Goal: Navigation & Orientation: Understand site structure

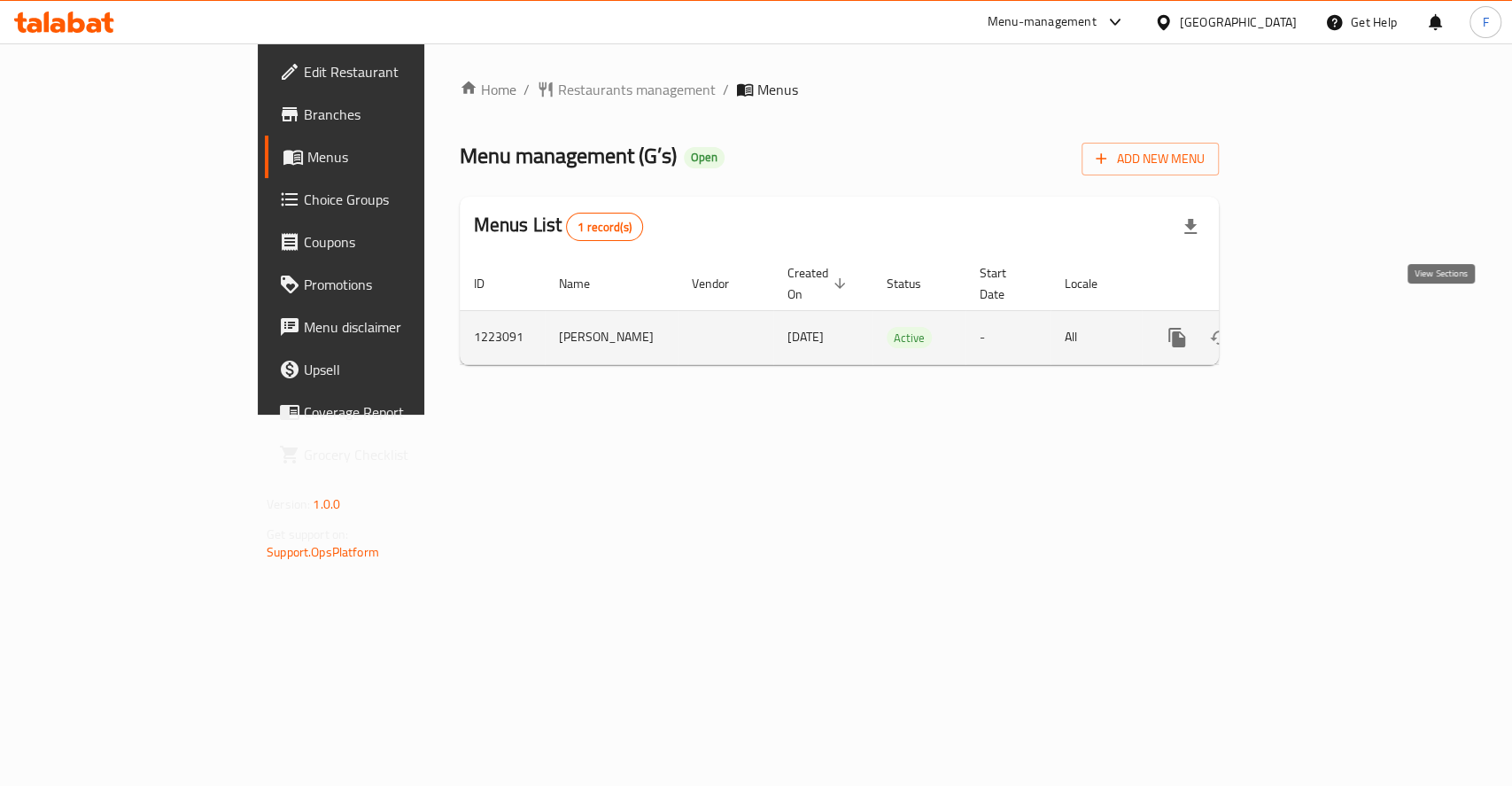
click at [1316, 327] on icon "enhanced table" at bounding box center [1305, 338] width 22 height 22
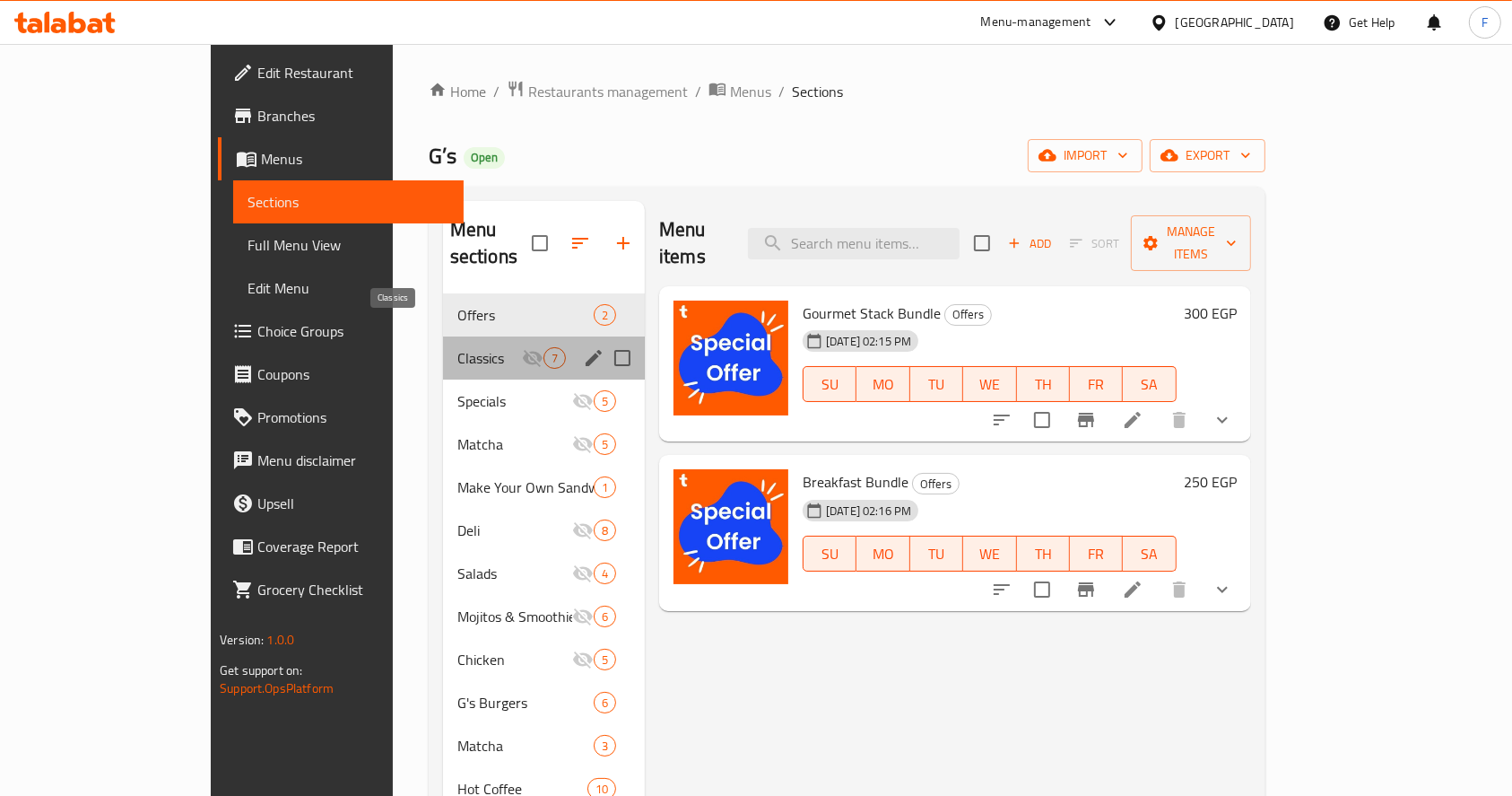
click at [458, 347] on span "Classics" at bounding box center [489, 358] width 65 height 22
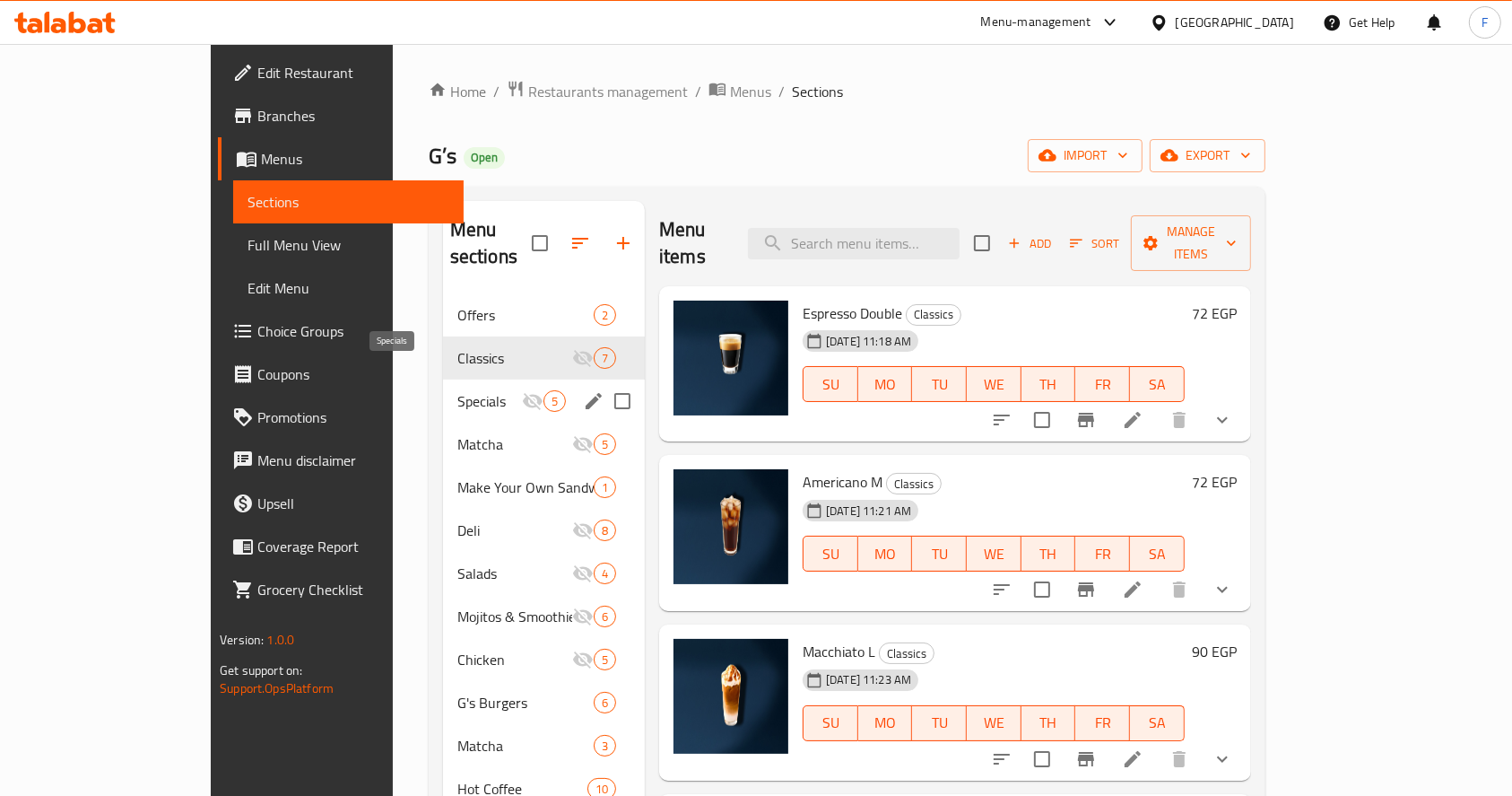
click at [458, 390] on span "Specials" at bounding box center [489, 401] width 65 height 22
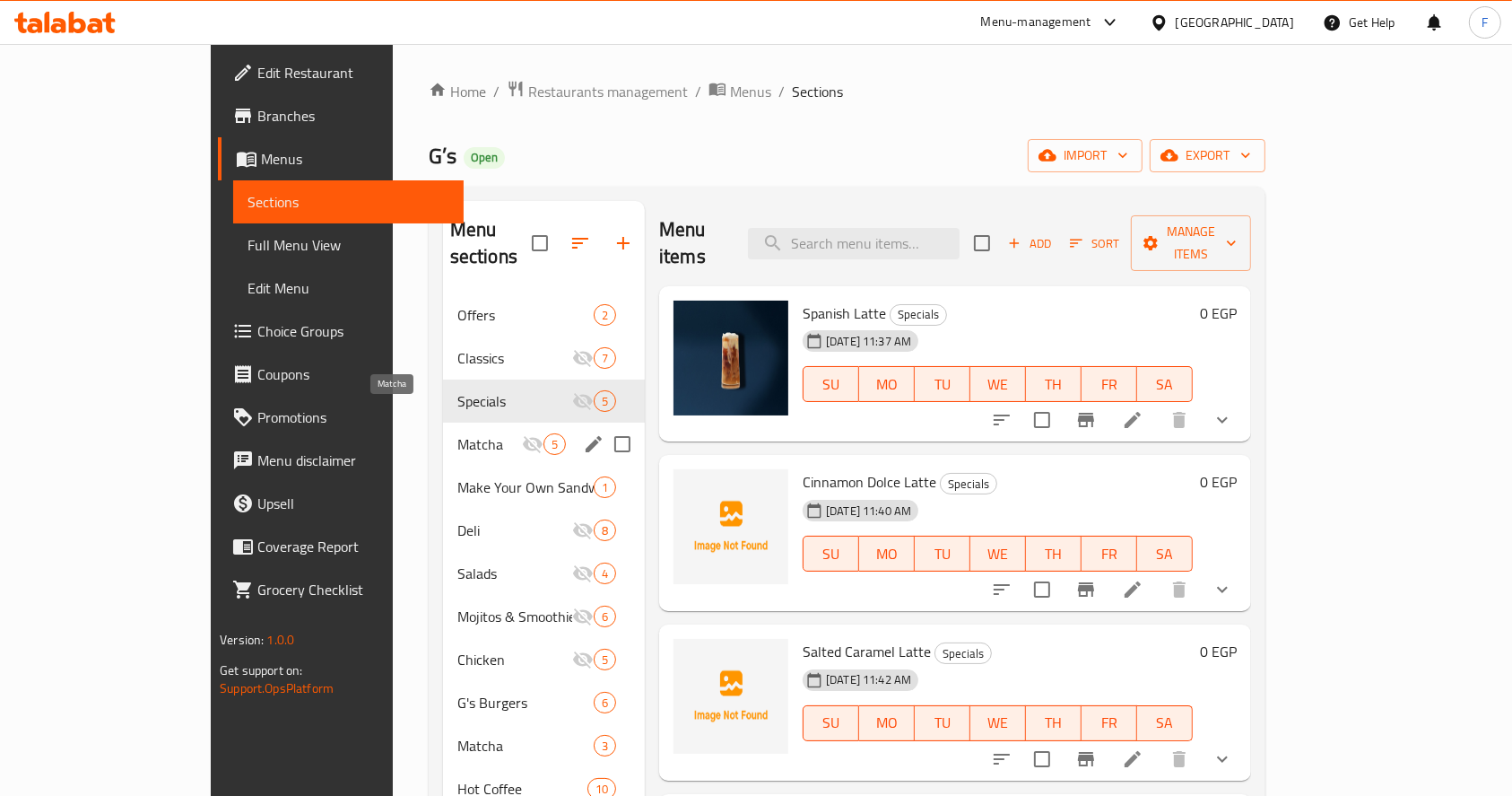
click at [458, 433] on span "Matcha" at bounding box center [489, 444] width 65 height 22
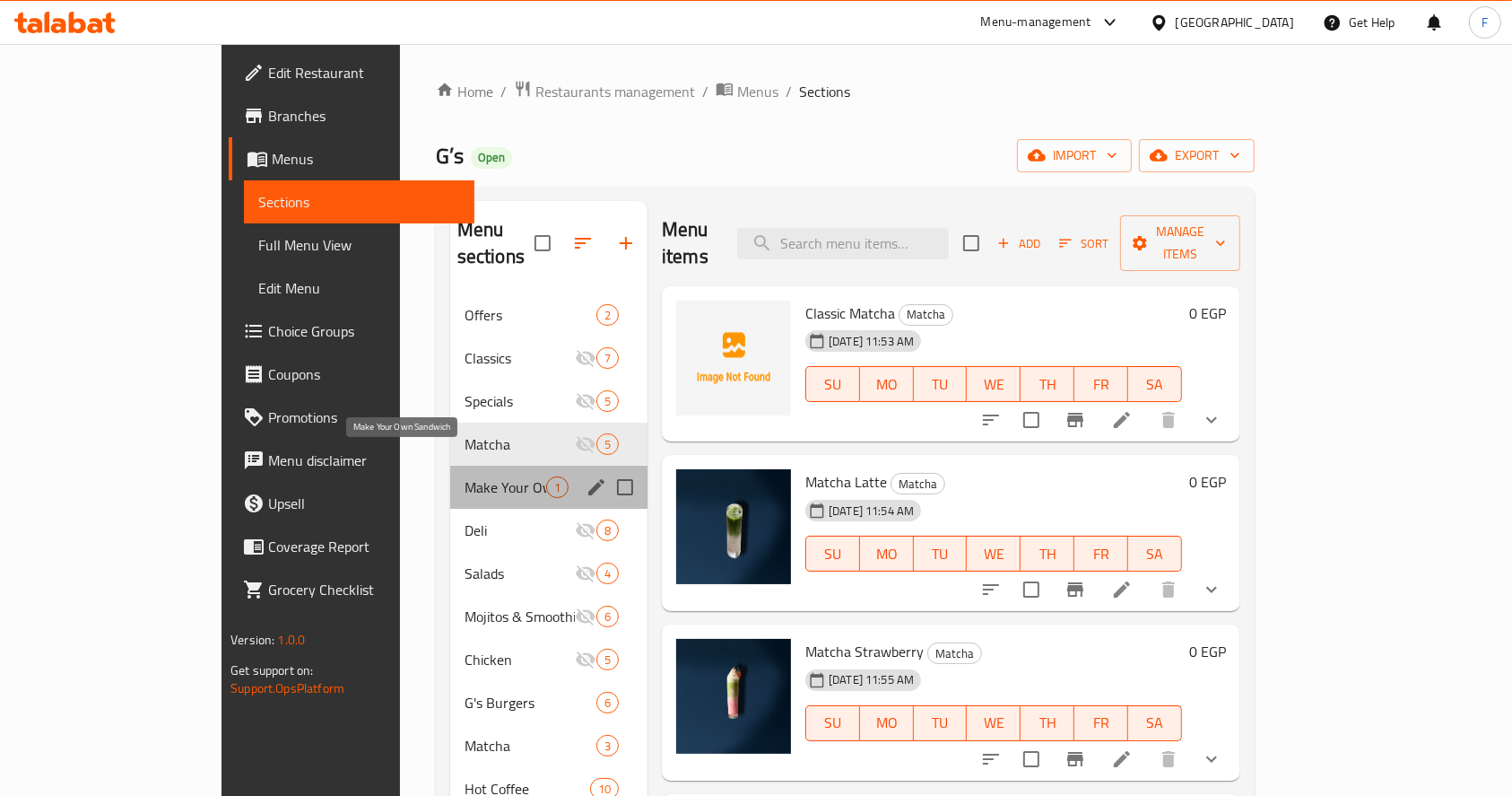
click at [465, 477] on span "Make Your Own Sandwich" at bounding box center [506, 488] width 82 height 22
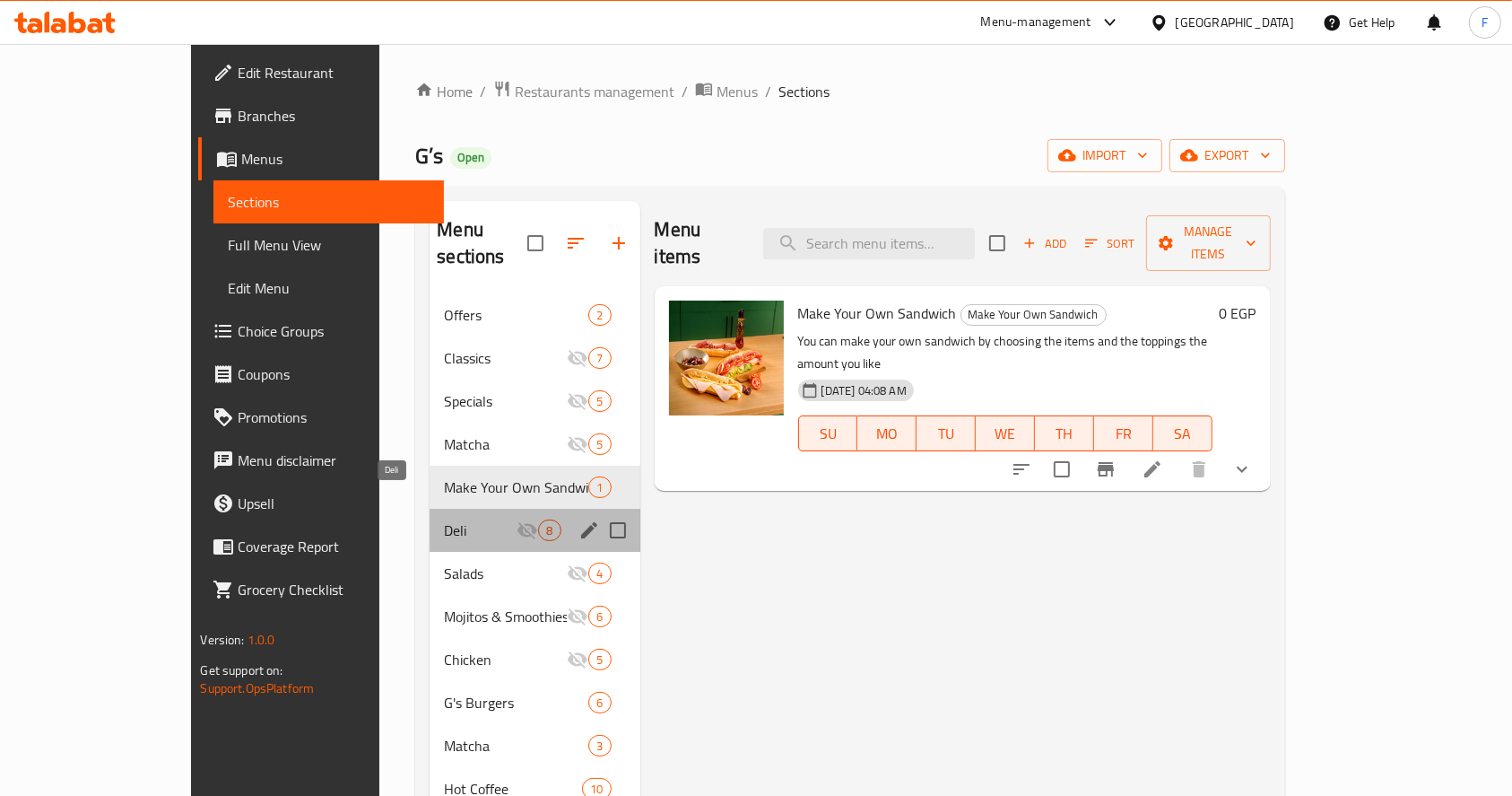
click at [444, 520] on span "Deli" at bounding box center [480, 531] width 73 height 22
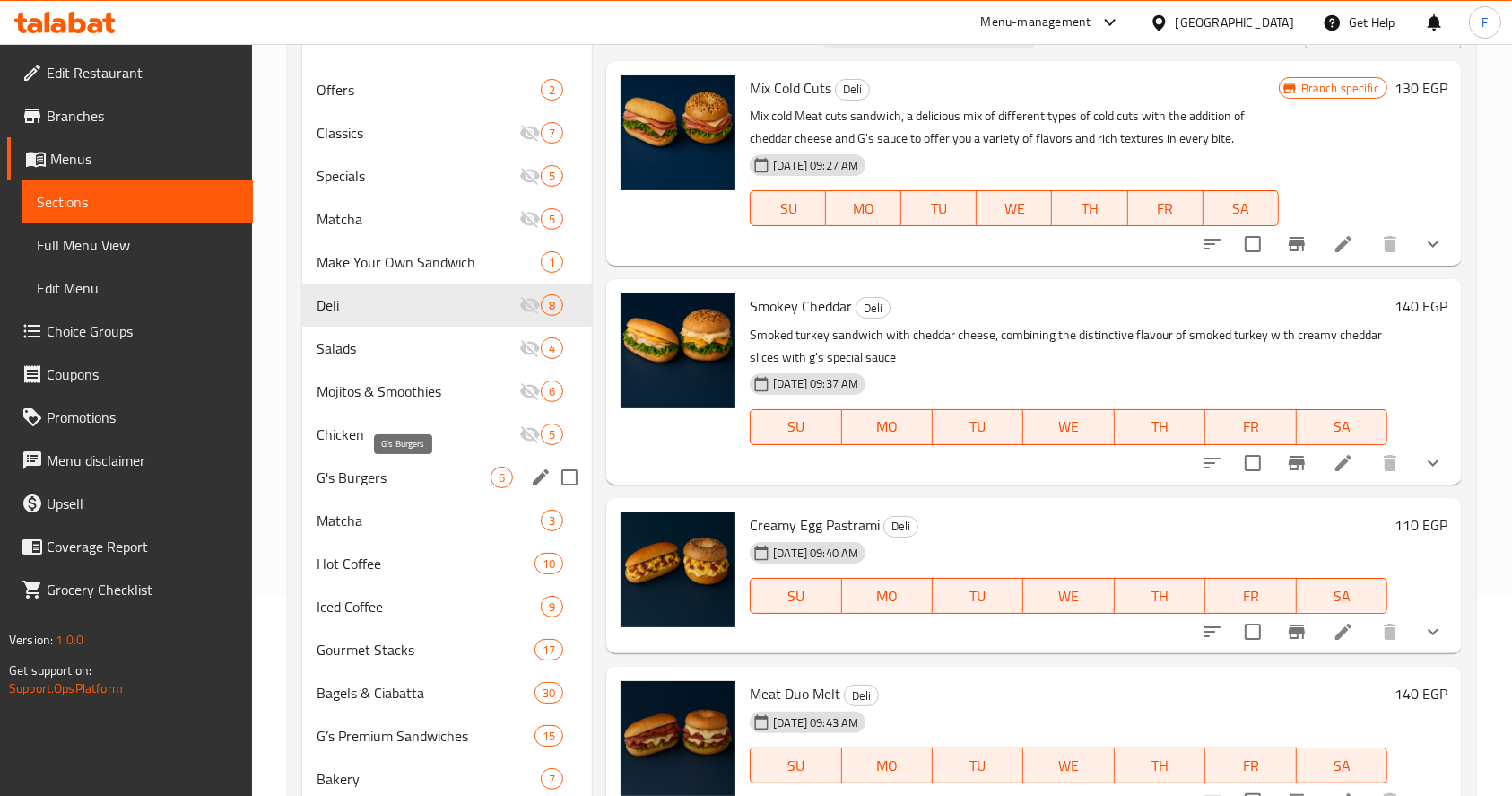
scroll to position [204, 0]
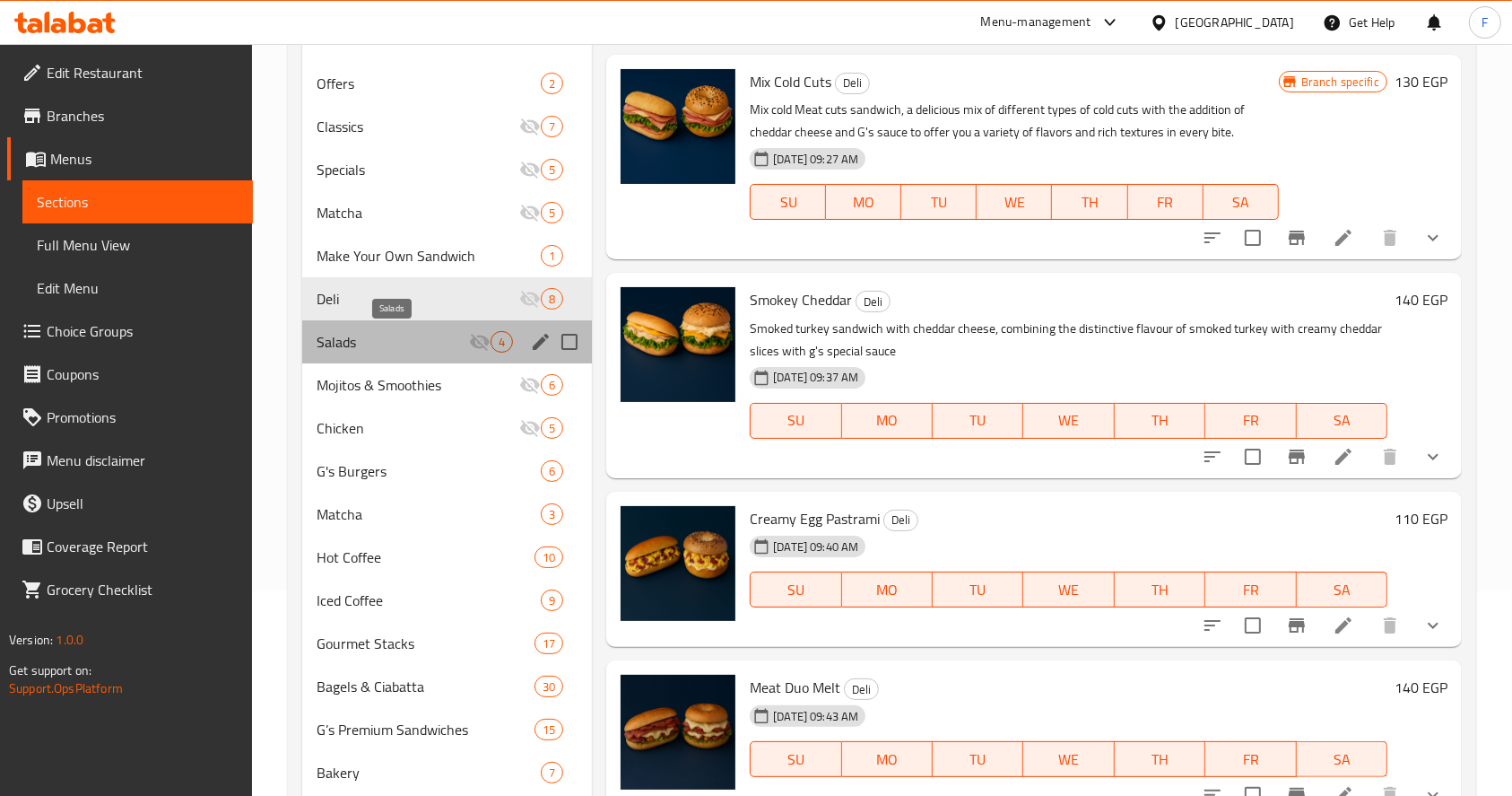
click at [375, 341] on span "Salads" at bounding box center [392, 342] width 152 height 22
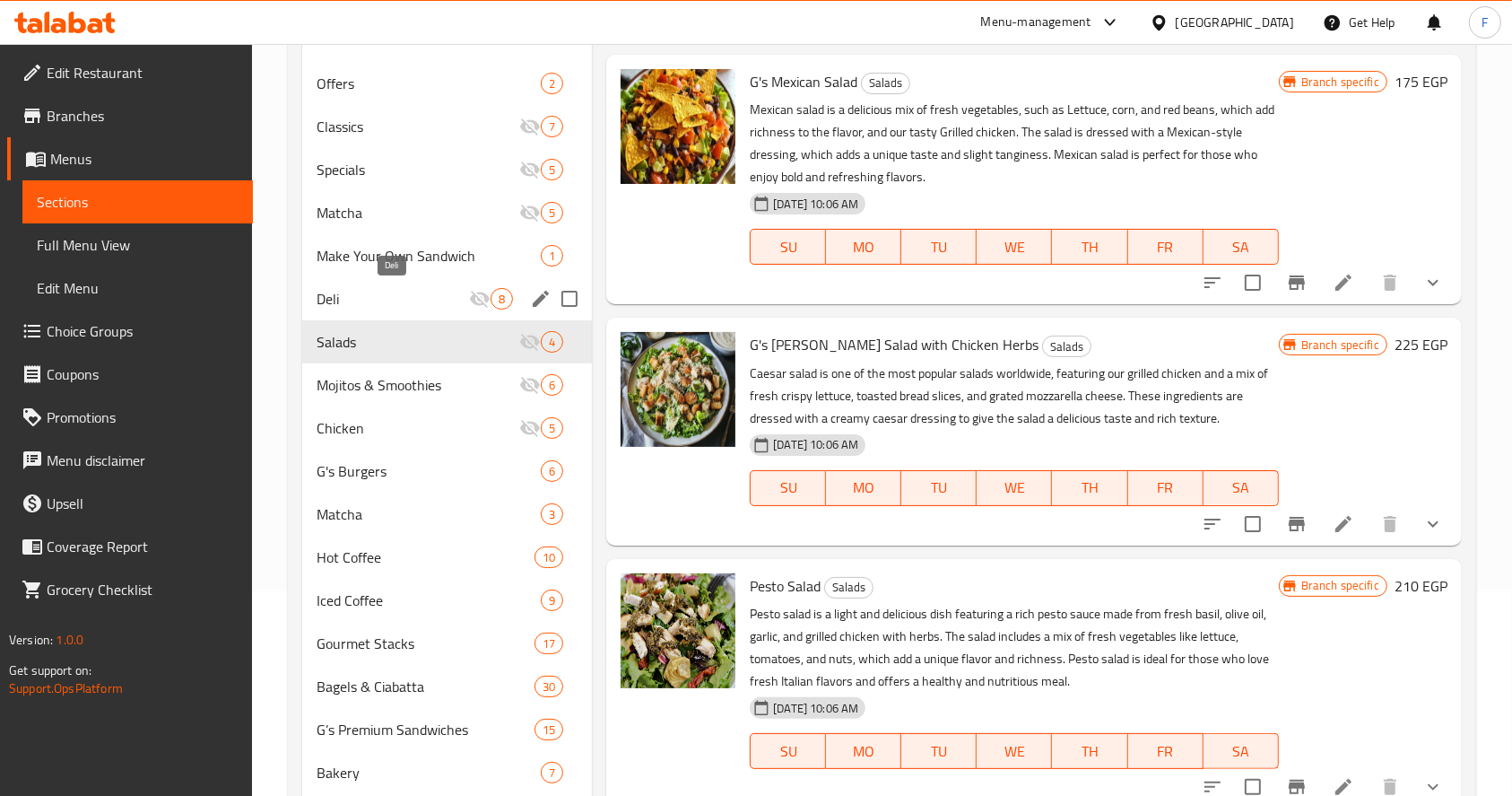
click at [375, 300] on span "Deli" at bounding box center [392, 299] width 152 height 22
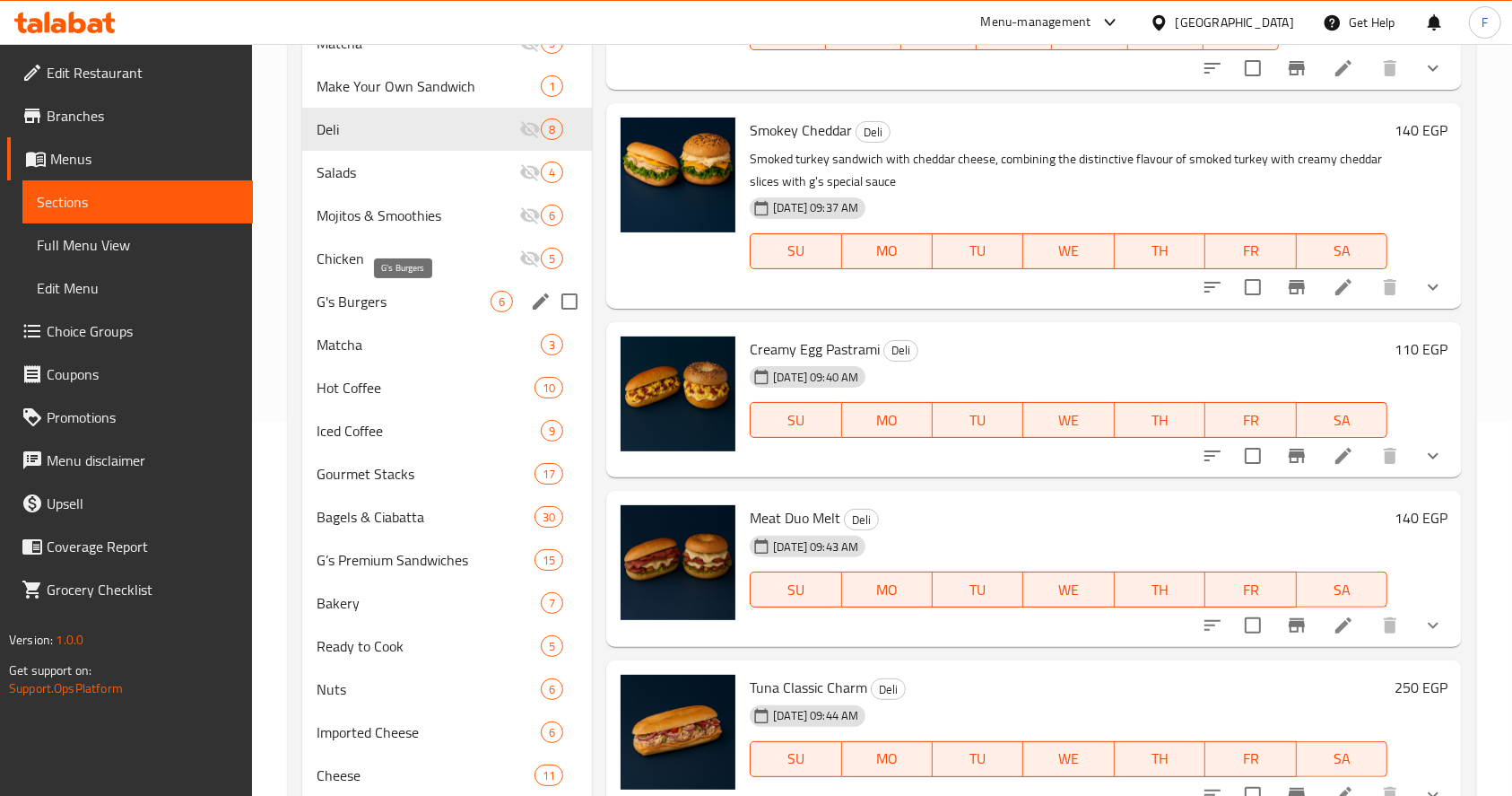
scroll to position [376, 0]
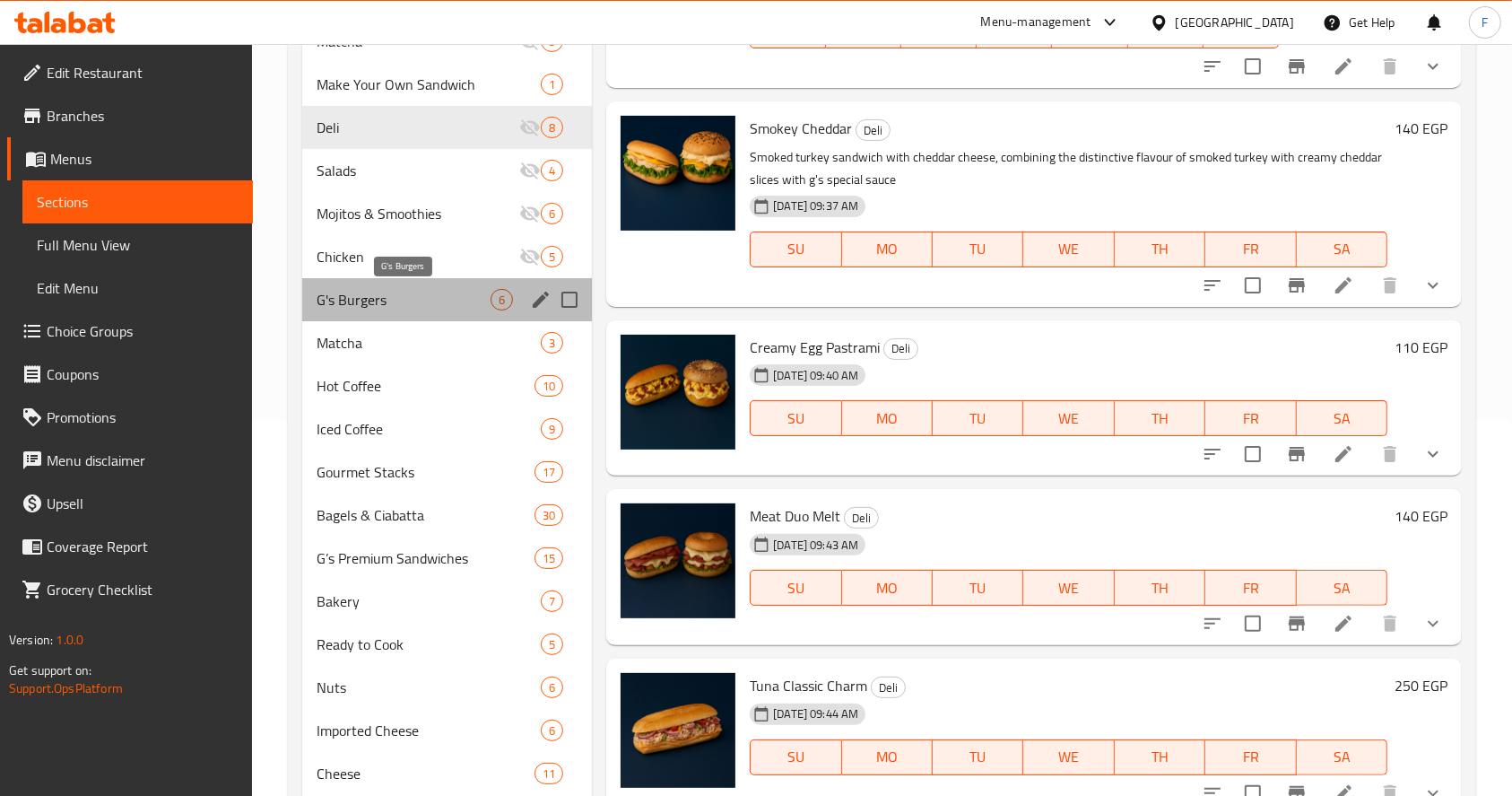
click at [369, 294] on span "G's Burgers" at bounding box center [403, 300] width 174 height 22
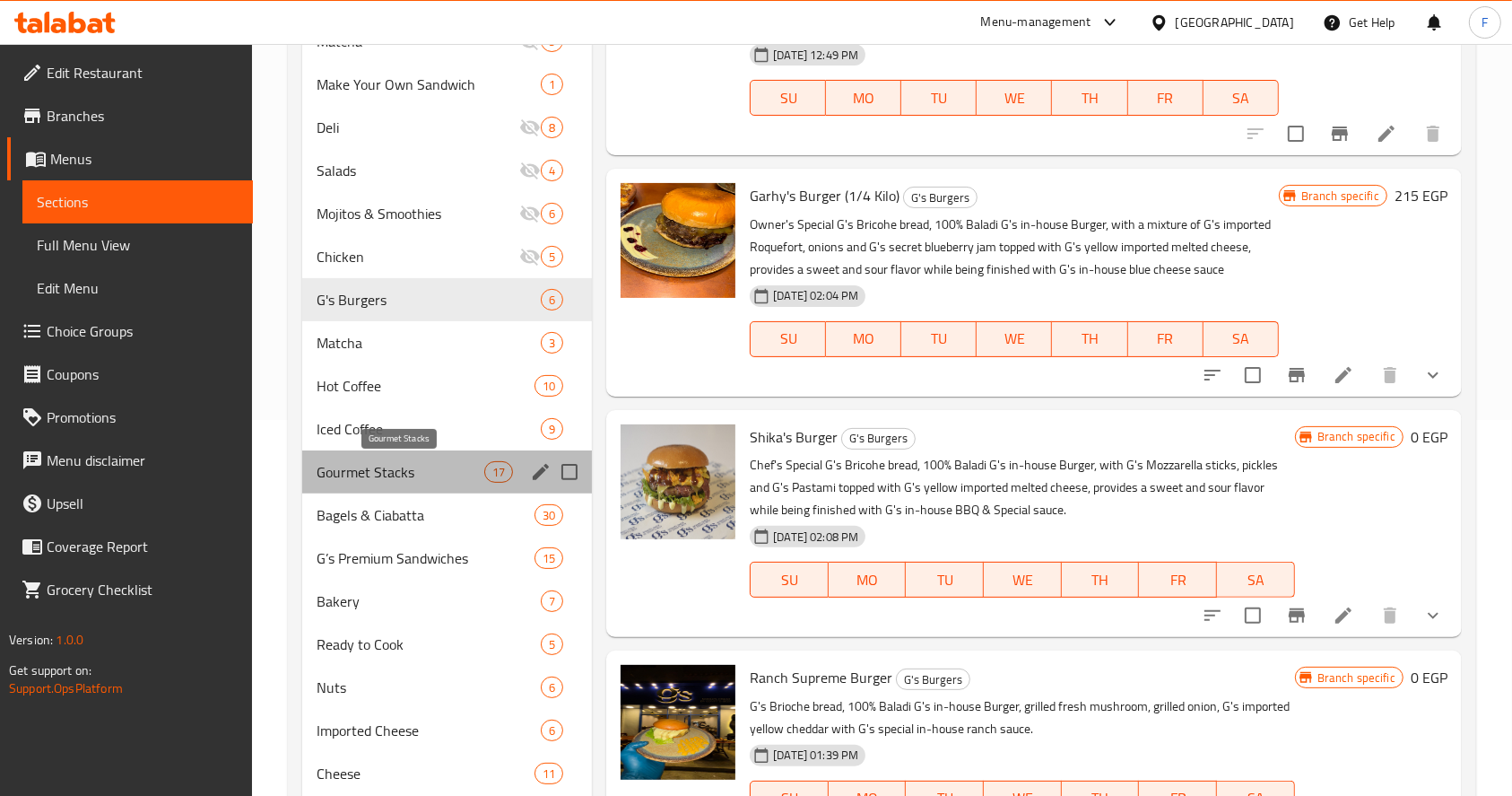
click at [422, 478] on span "Gourmet Stacks" at bounding box center [400, 472] width 168 height 22
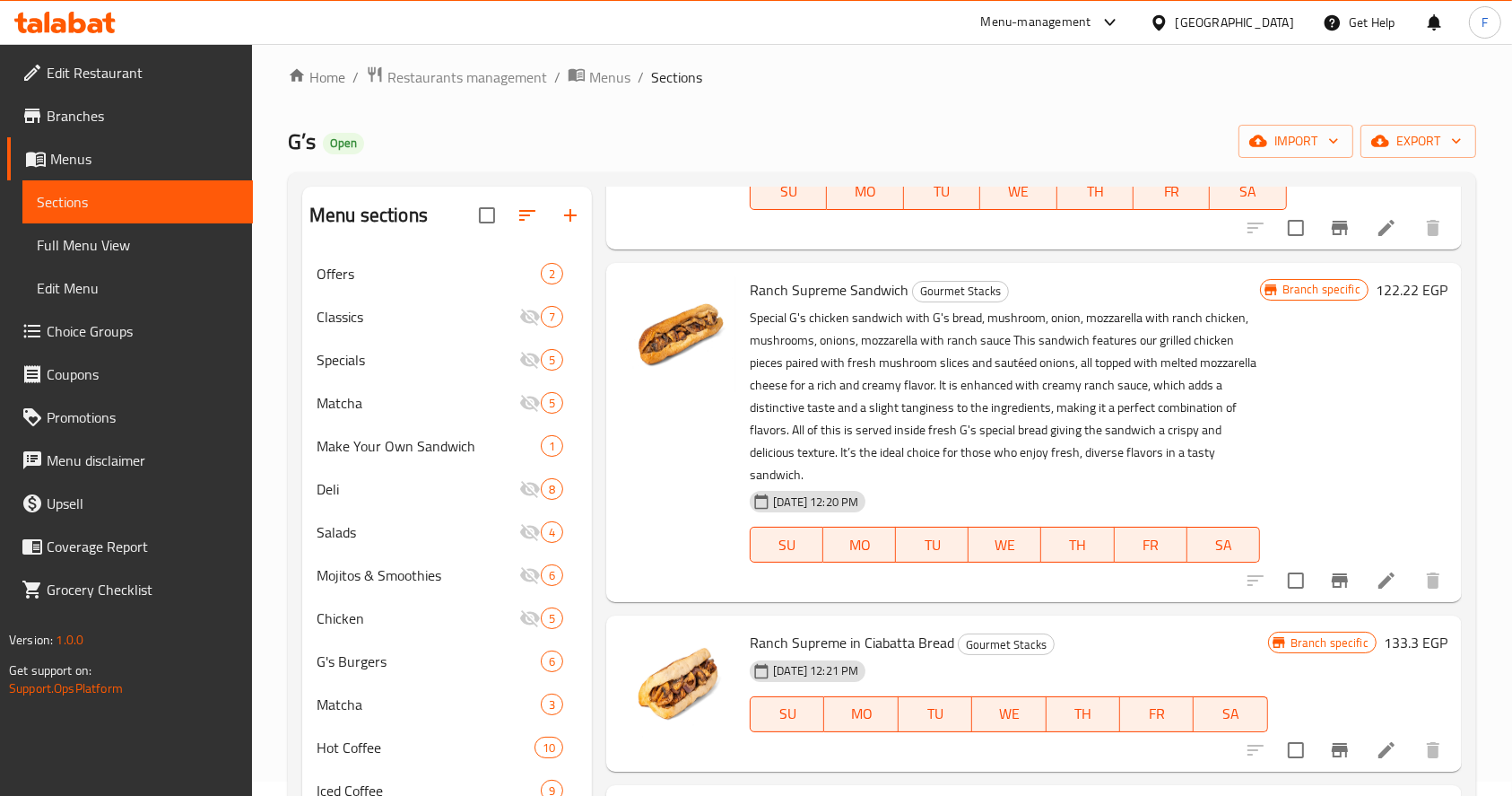
scroll to position [467, 0]
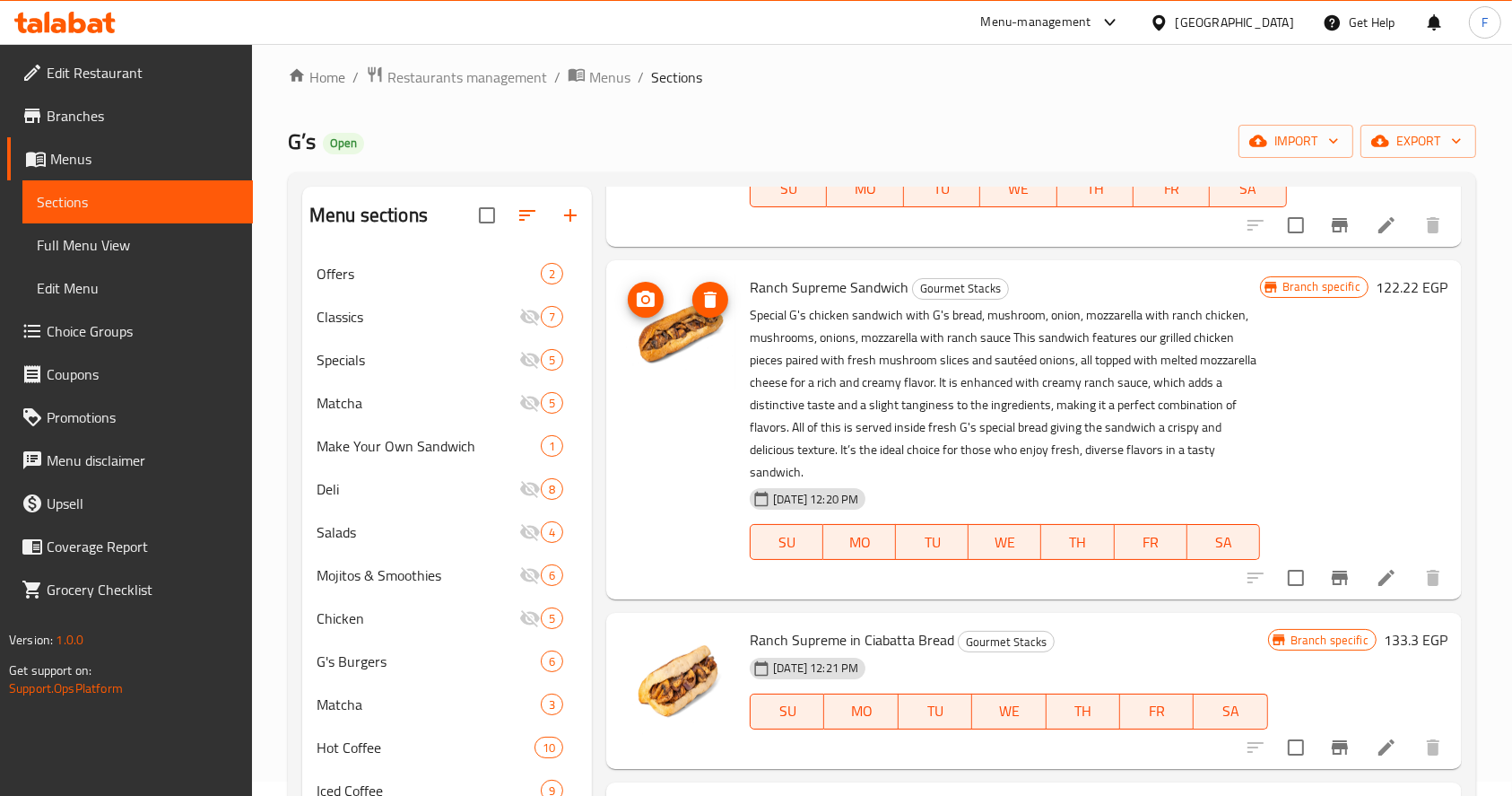
click at [683, 331] on img at bounding box center [678, 332] width 115 height 115
click at [681, 323] on img at bounding box center [678, 332] width 115 height 115
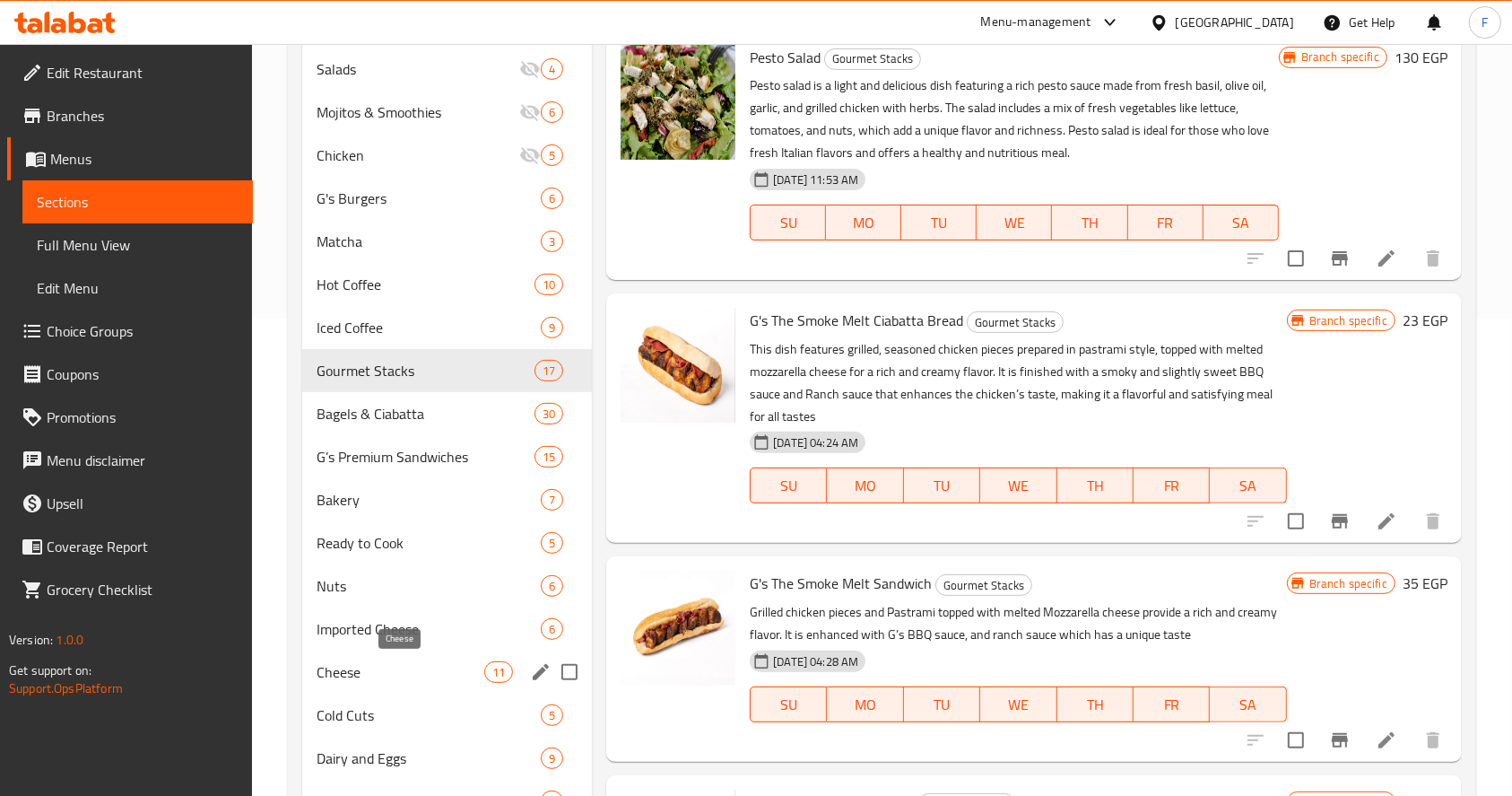
scroll to position [690, 0]
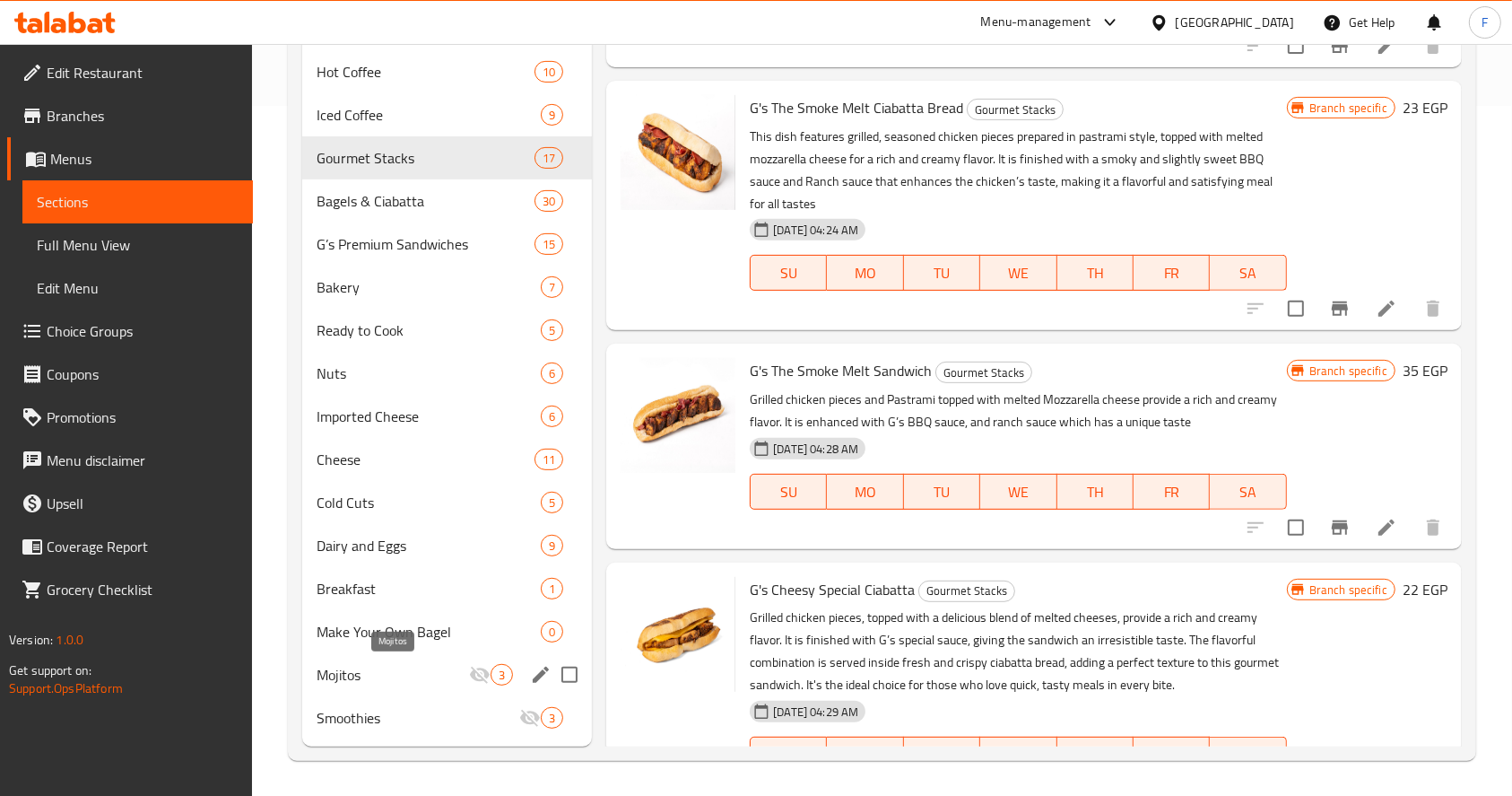
click at [386, 667] on span "Mojitos" at bounding box center [392, 675] width 152 height 22
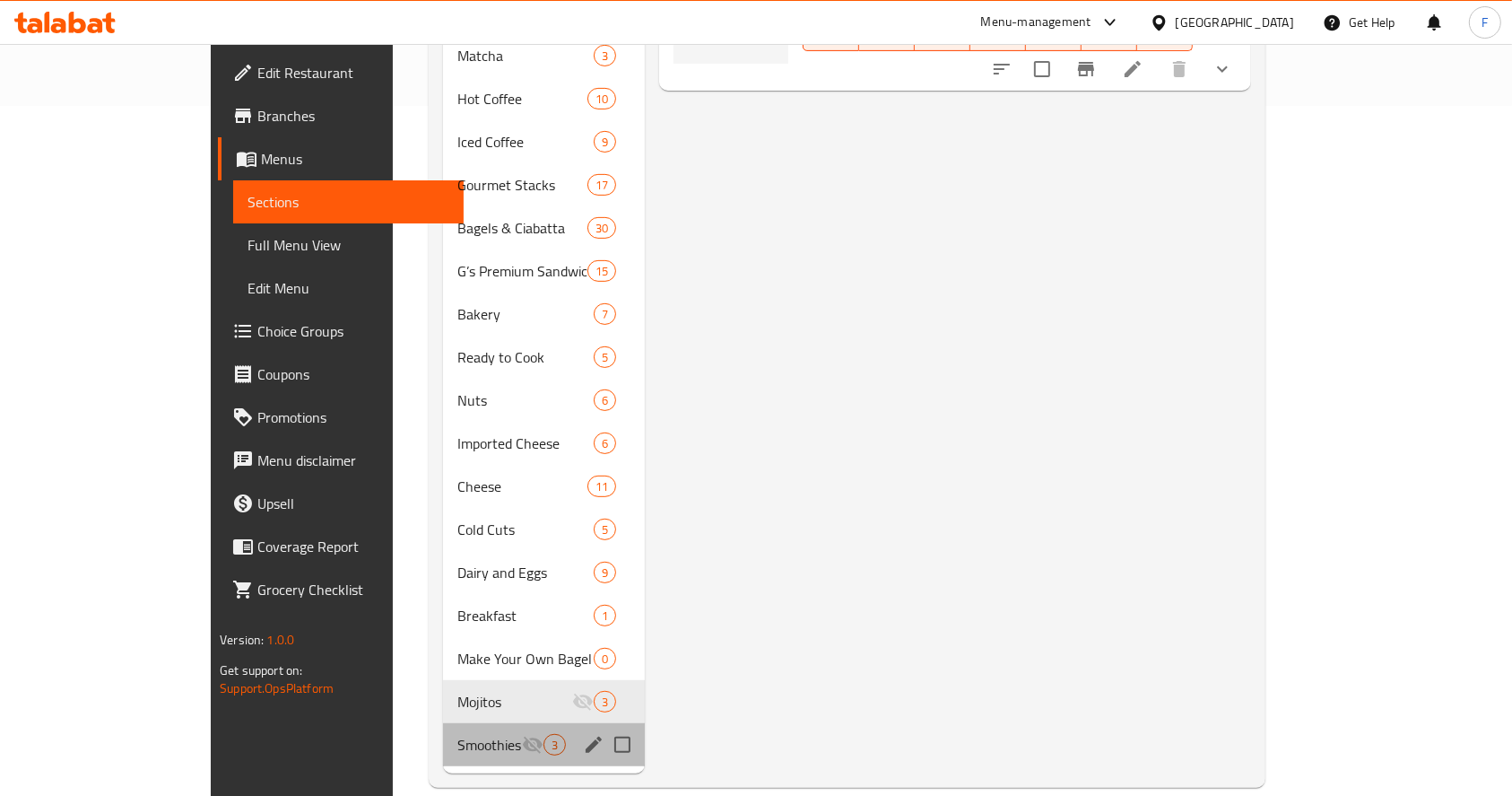
click at [458, 723] on div "Smoothies 3" at bounding box center [543, 744] width 201 height 43
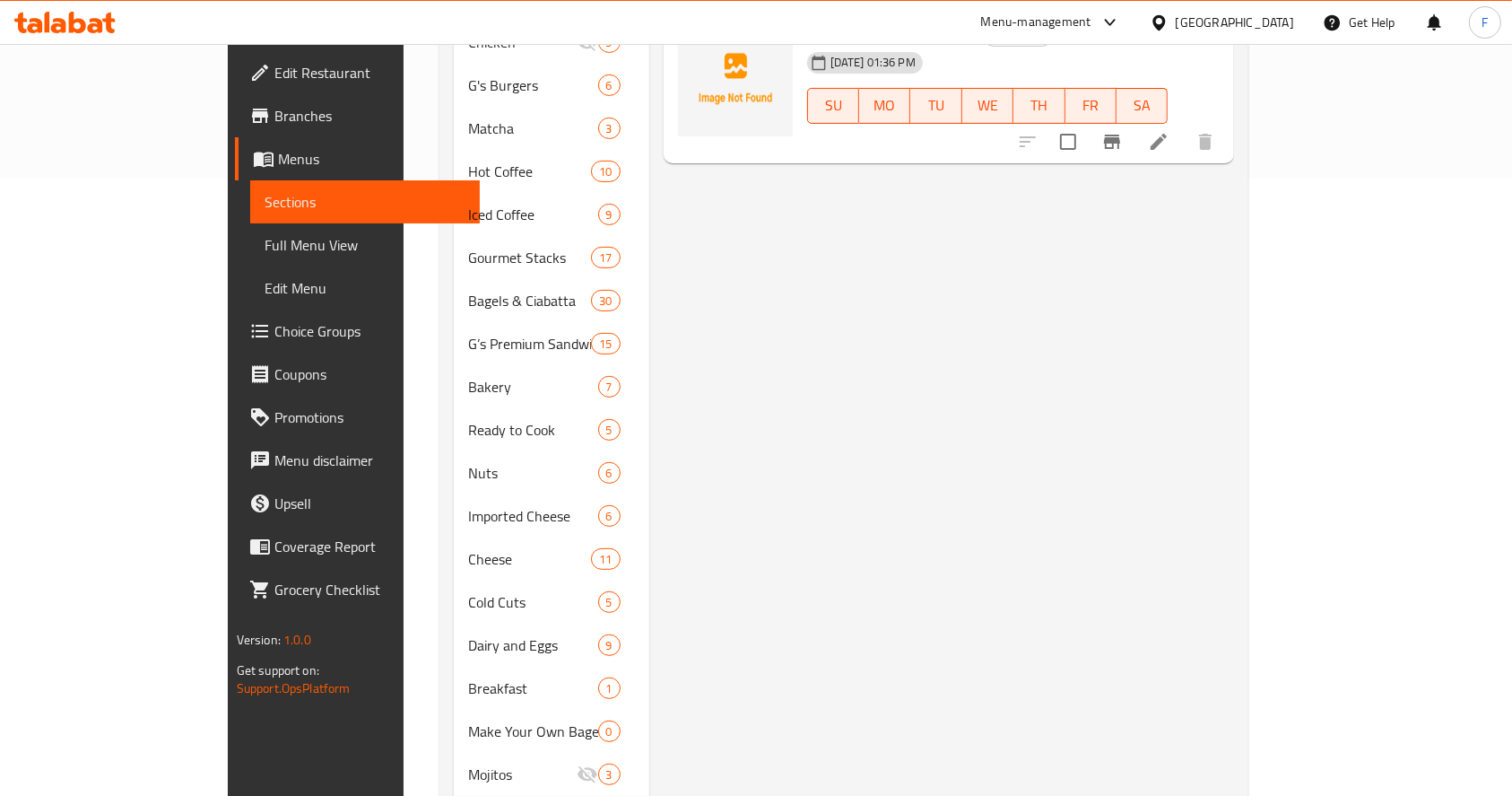
scroll to position [690, 0]
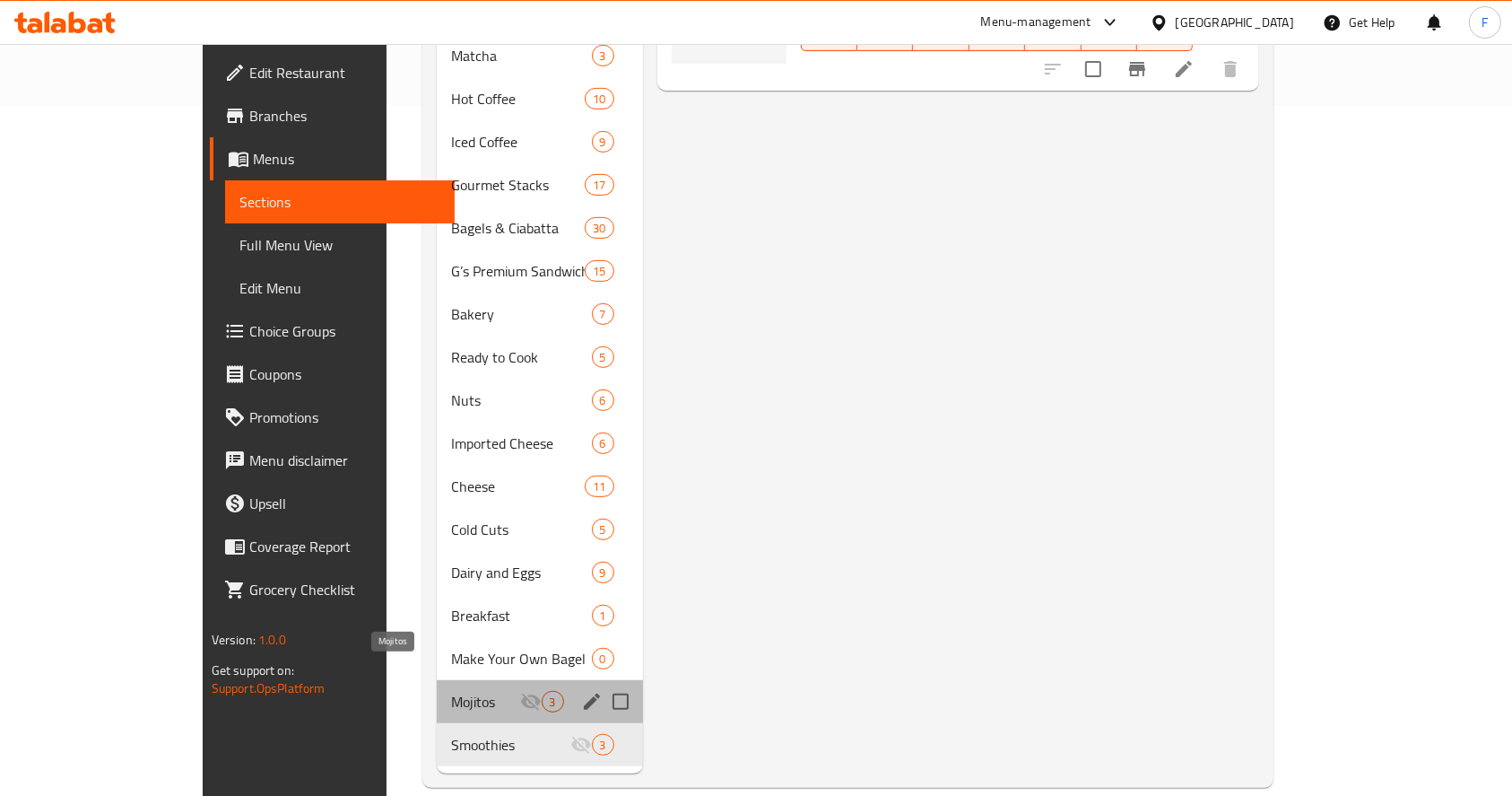
click at [451, 691] on span "Mojitos" at bounding box center [485, 702] width 68 height 22
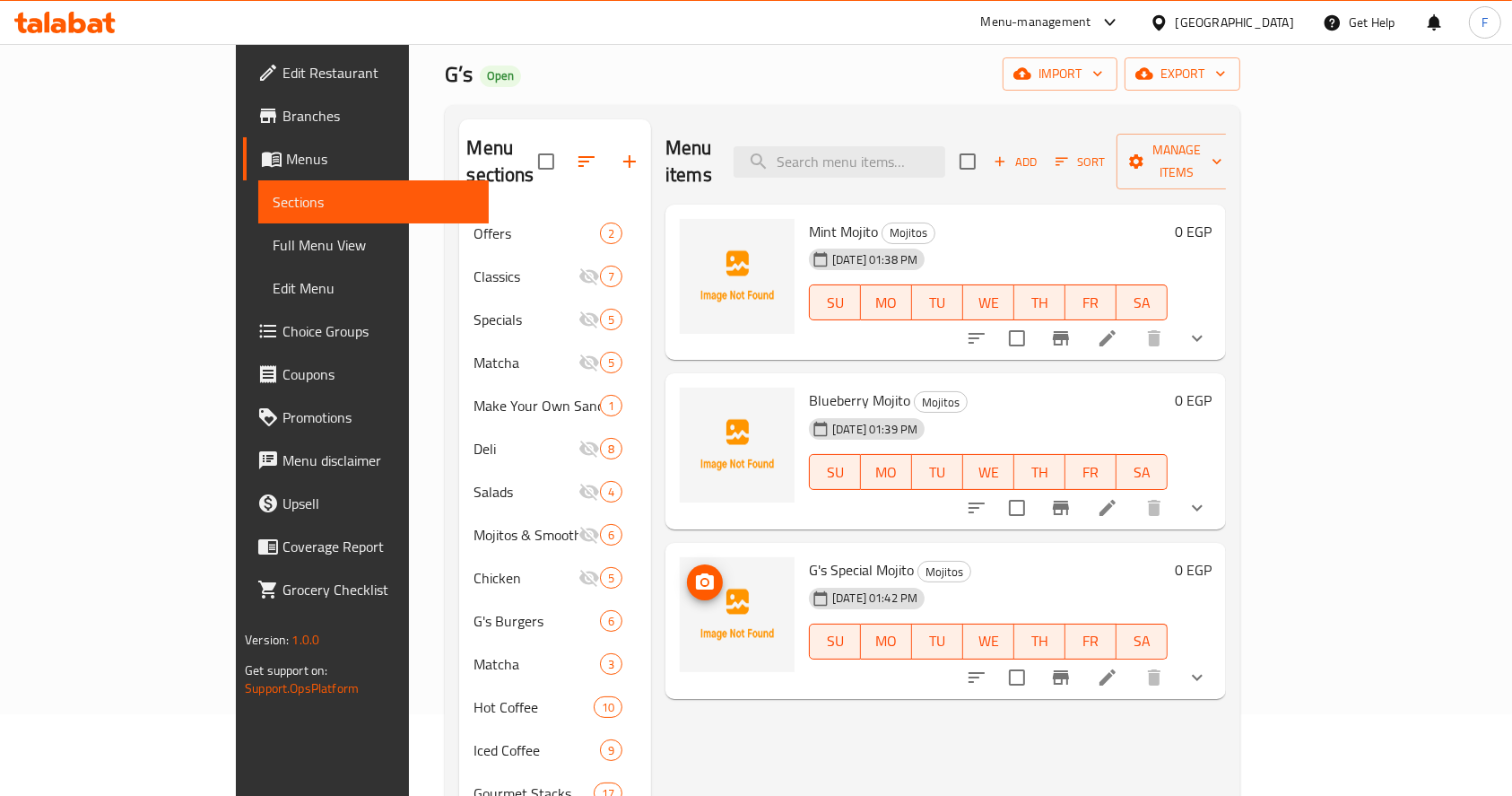
scroll to position [86, 0]
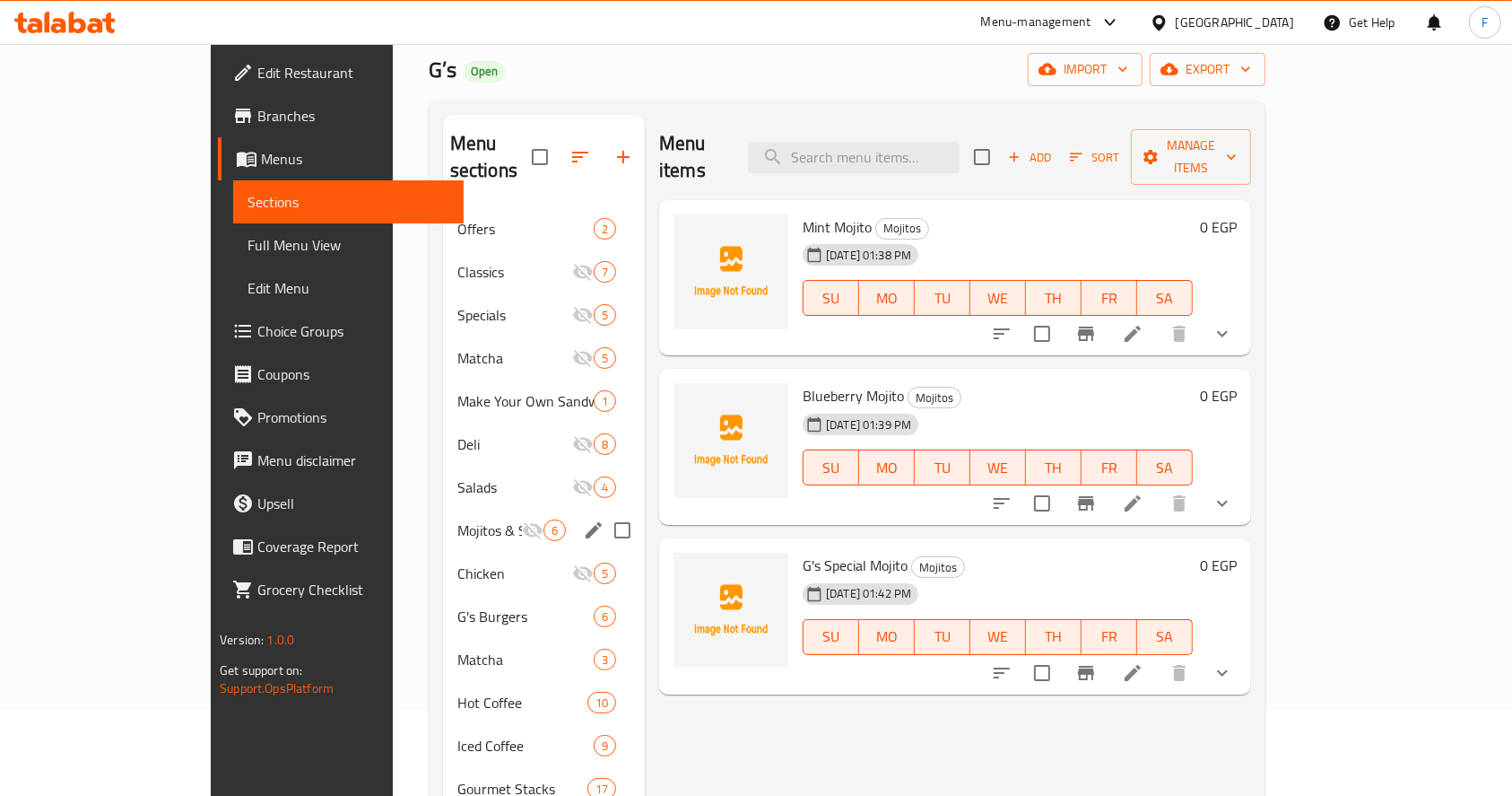
click at [458, 520] on span "Mojitos & Smoothies" at bounding box center [489, 531] width 65 height 22
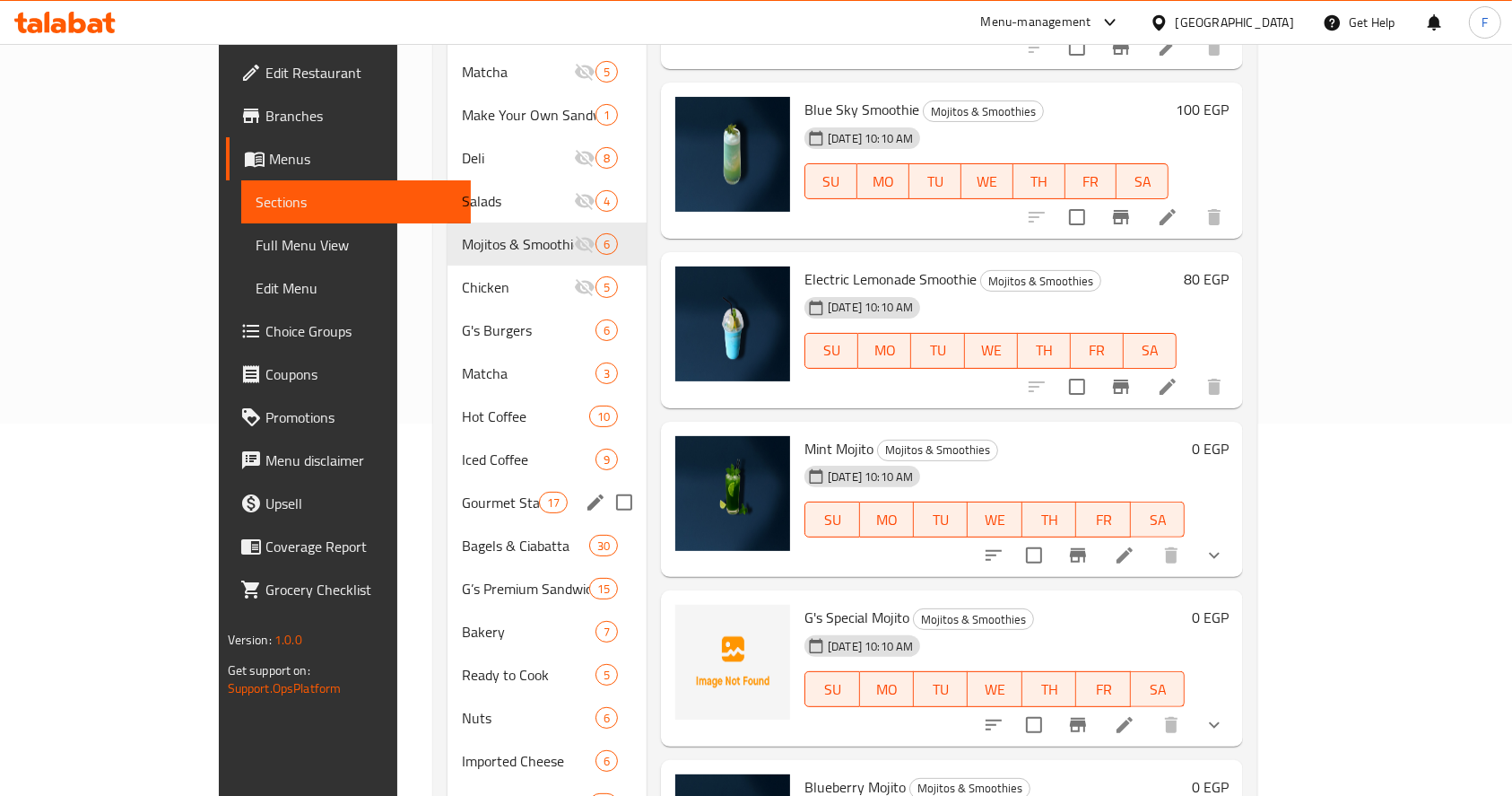
scroll to position [373, 0]
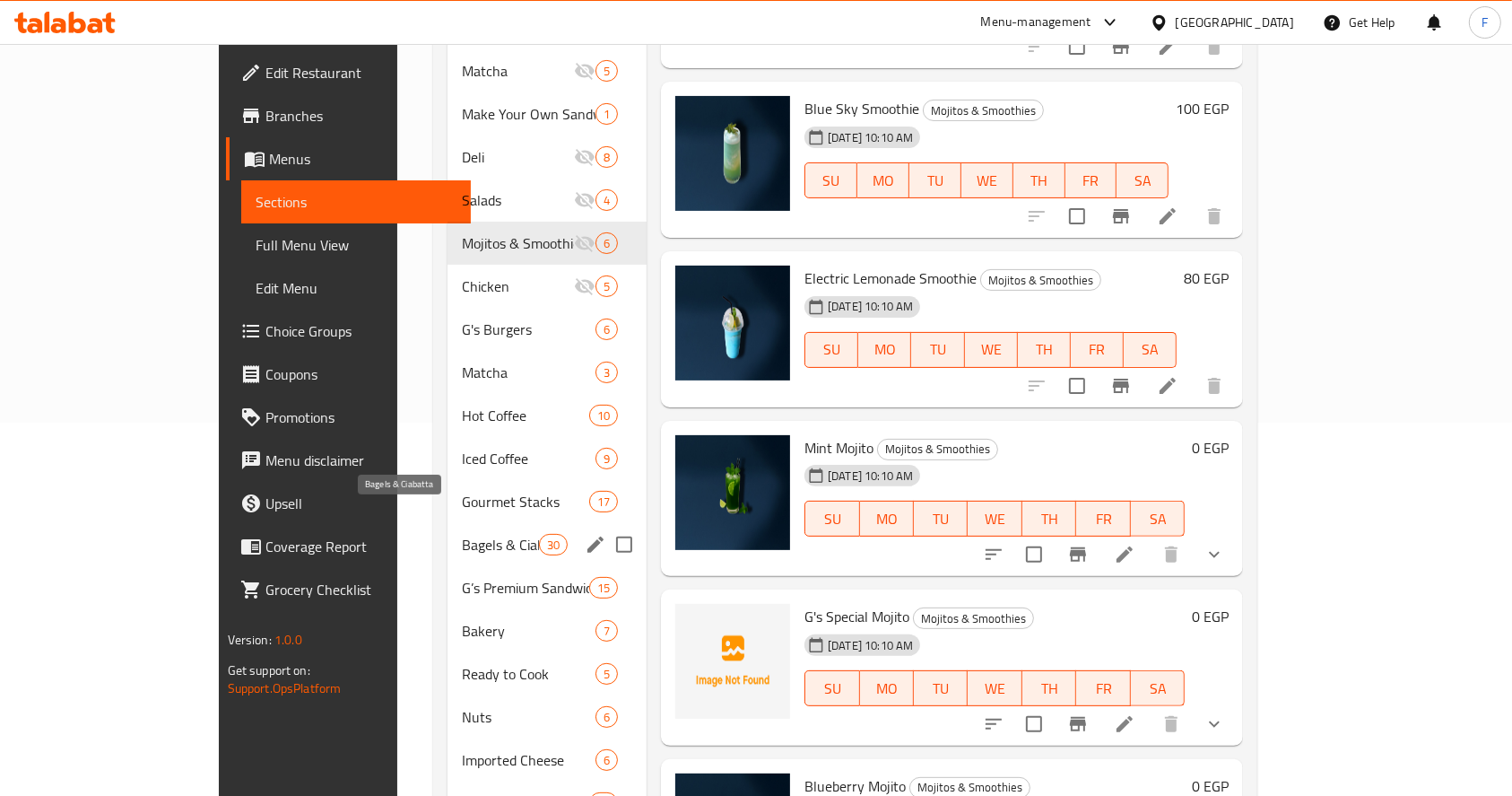
click at [462, 534] on span "Bagels & Ciabatta" at bounding box center [500, 545] width 77 height 22
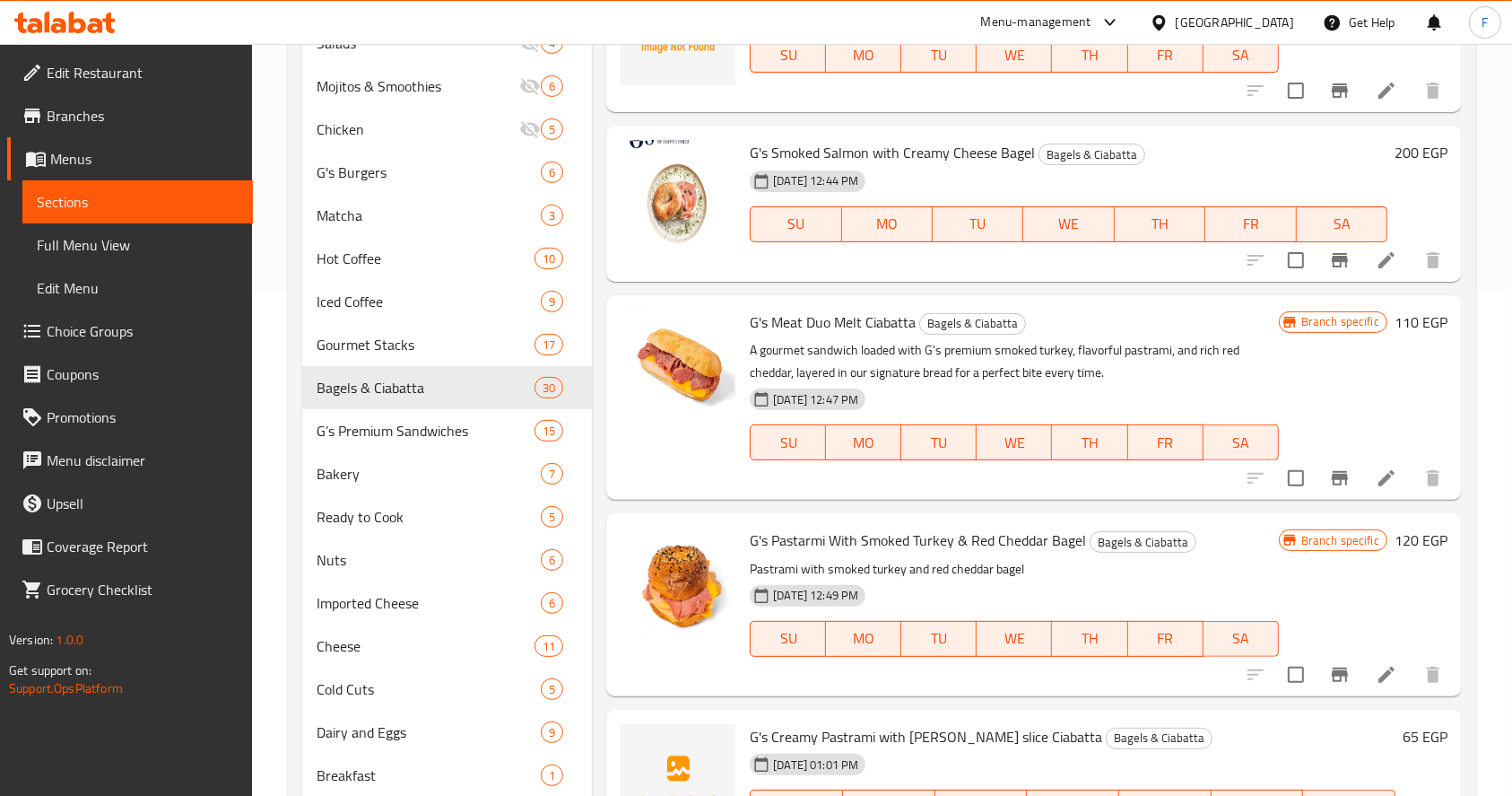
scroll to position [825, 0]
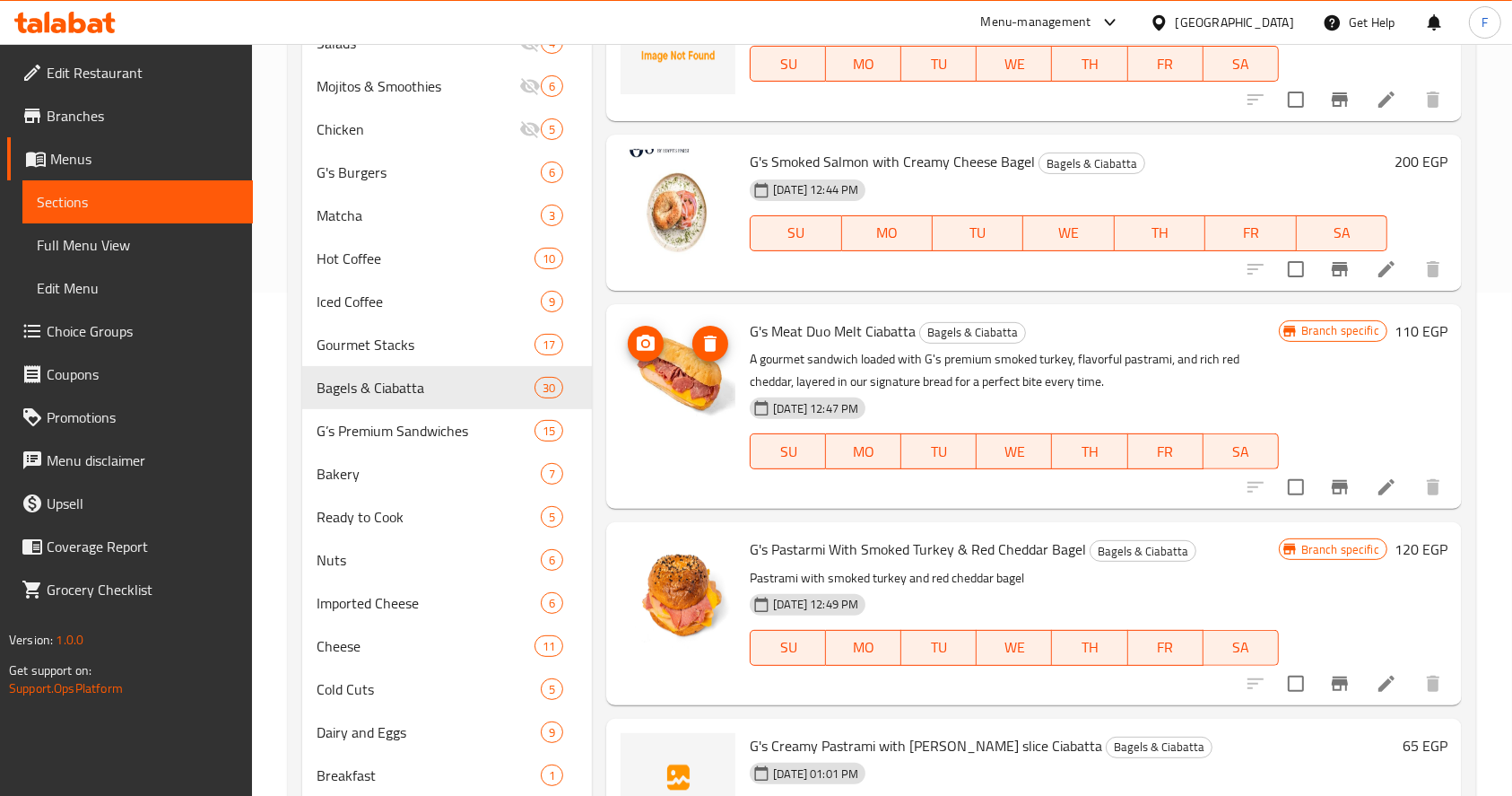
click at [688, 370] on img at bounding box center [678, 376] width 115 height 115
click at [681, 377] on img at bounding box center [678, 376] width 115 height 115
